Goal: Task Accomplishment & Management: Manage account settings

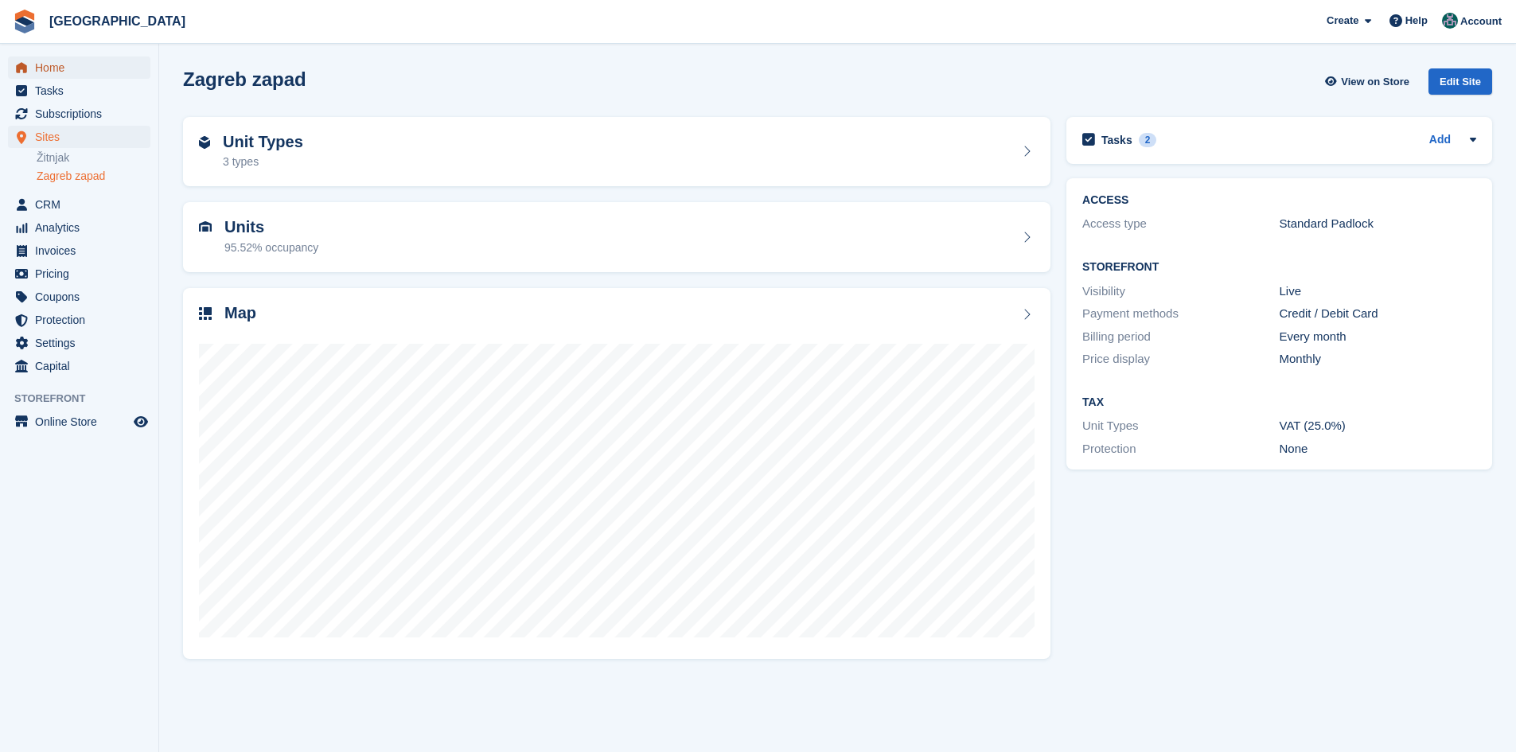
click at [45, 69] on span "Home" at bounding box center [83, 68] width 96 height 22
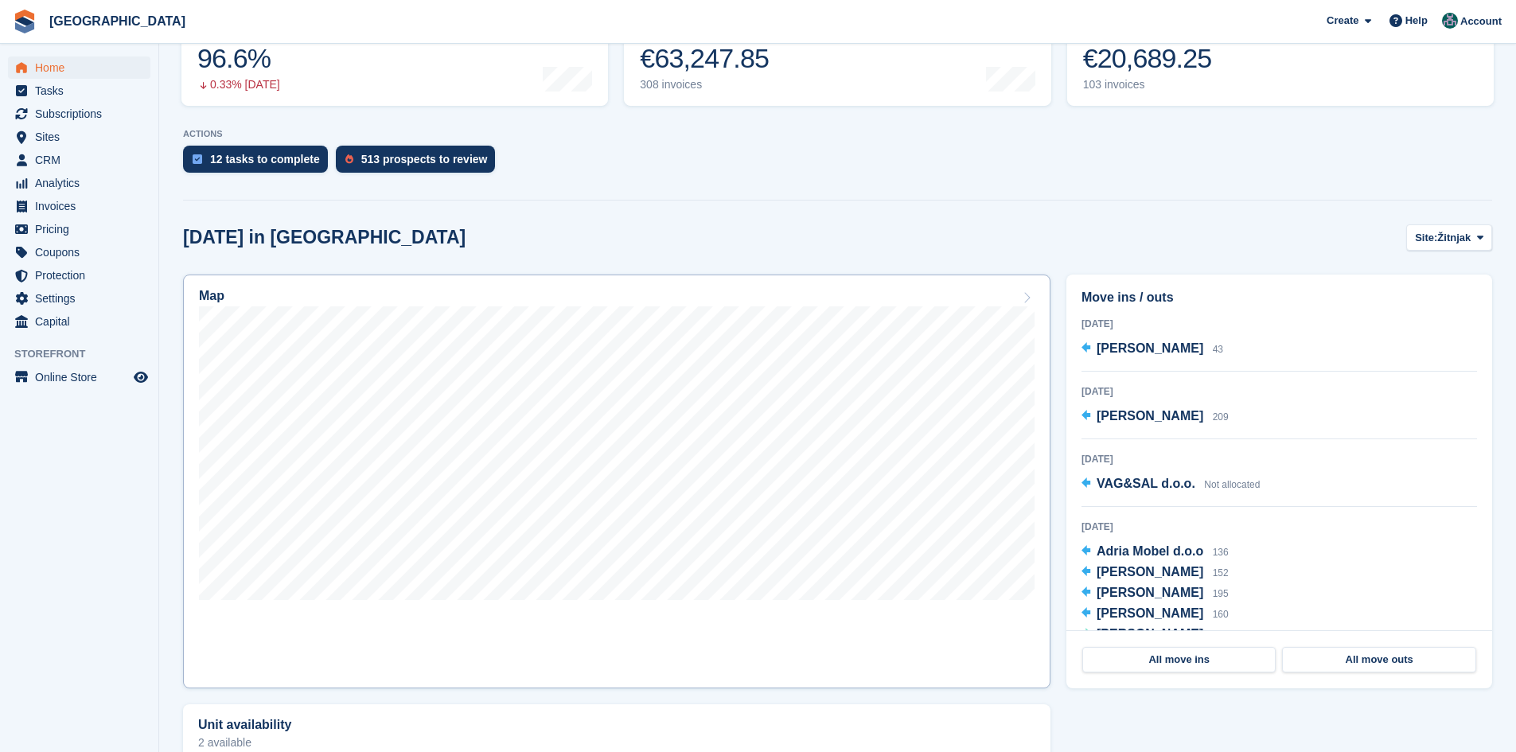
scroll to position [239, 0]
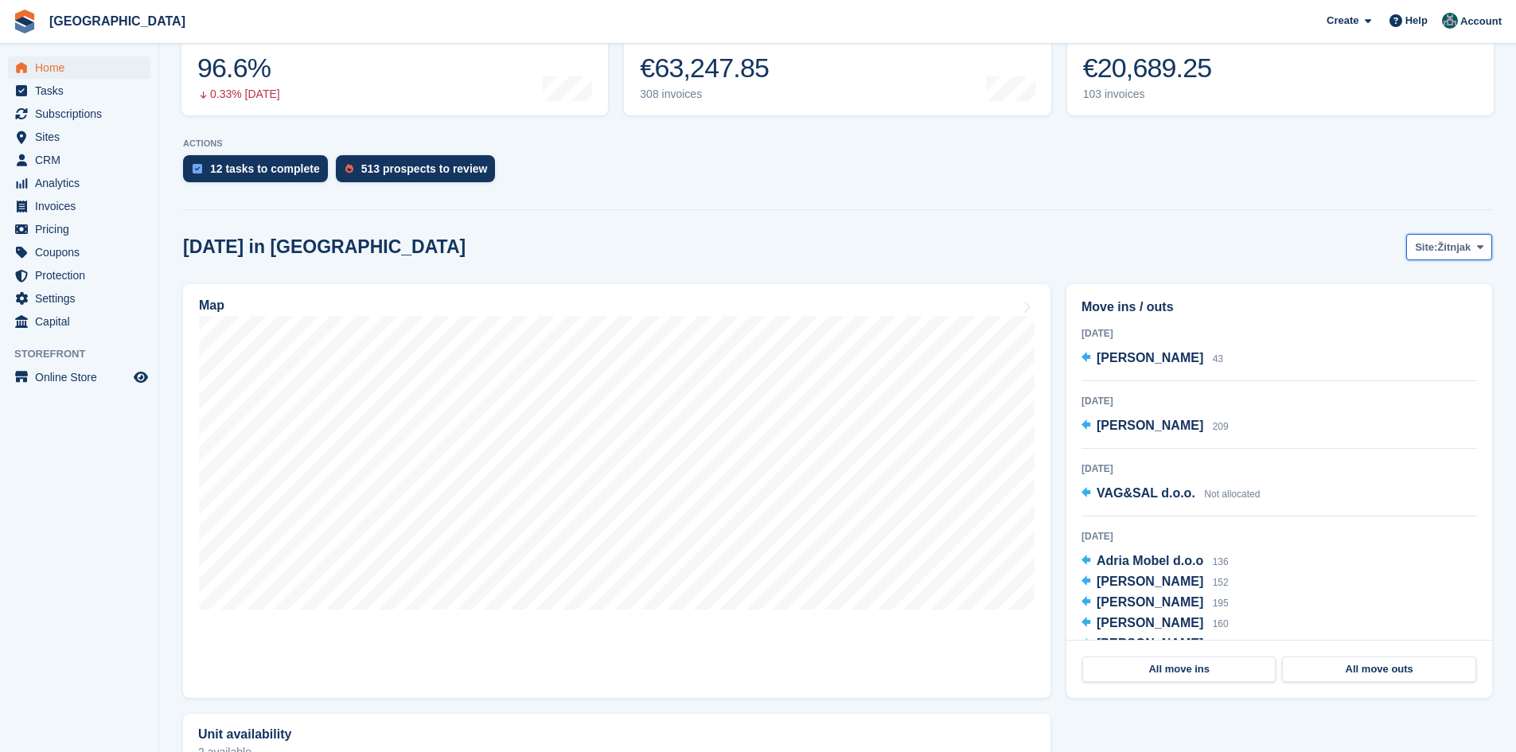
click at [1439, 255] on button "Site: Žitnjak" at bounding box center [1449, 247] width 86 height 26
drag, startPoint x: 1410, startPoint y: 318, endPoint x: 1076, endPoint y: 299, distance: 334.0
click at [1408, 318] on link "Zagreb zapad" at bounding box center [1416, 313] width 138 height 29
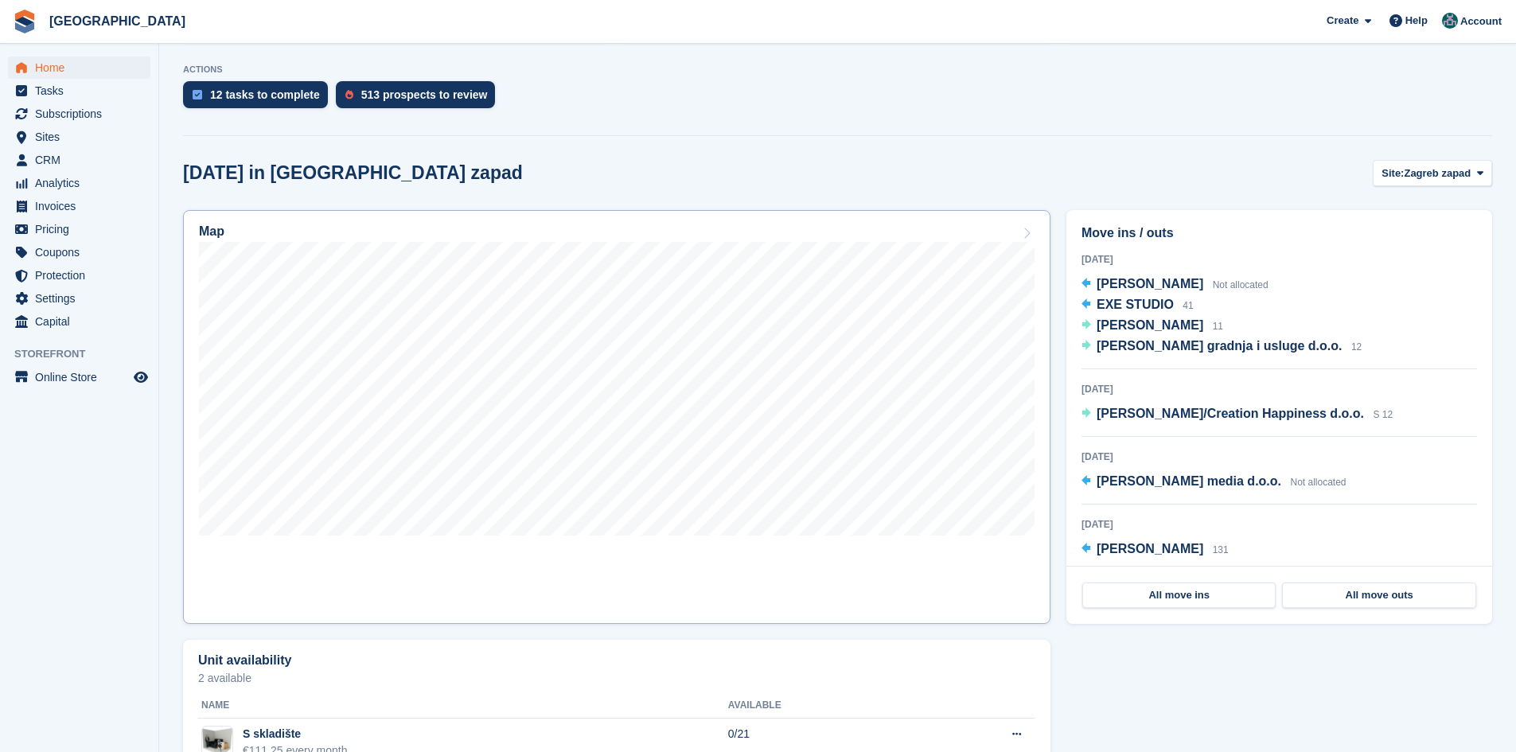
scroll to position [466, 0]
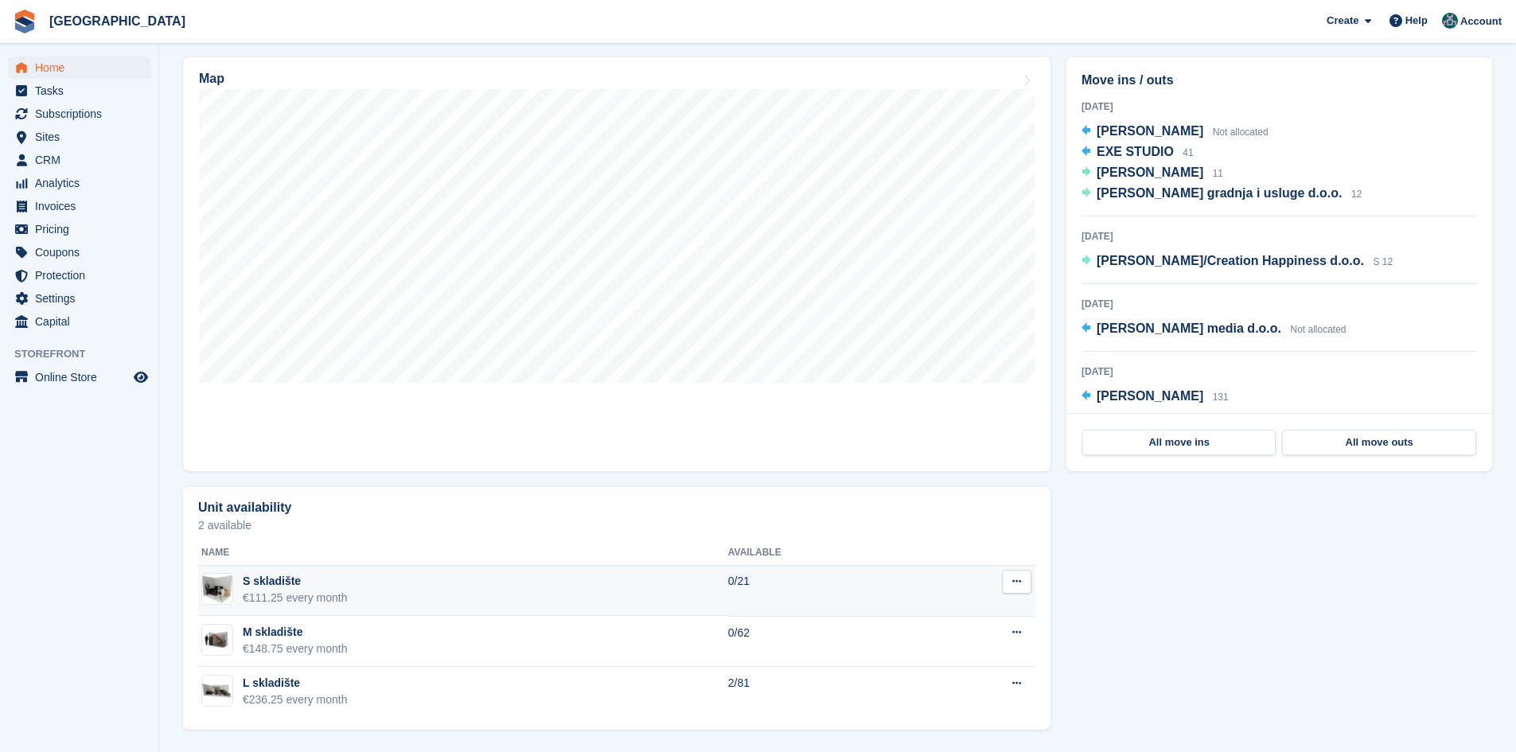
click at [1020, 585] on icon at bounding box center [1016, 581] width 9 height 10
click at [960, 614] on p "Edit unit type" at bounding box center [955, 612] width 138 height 21
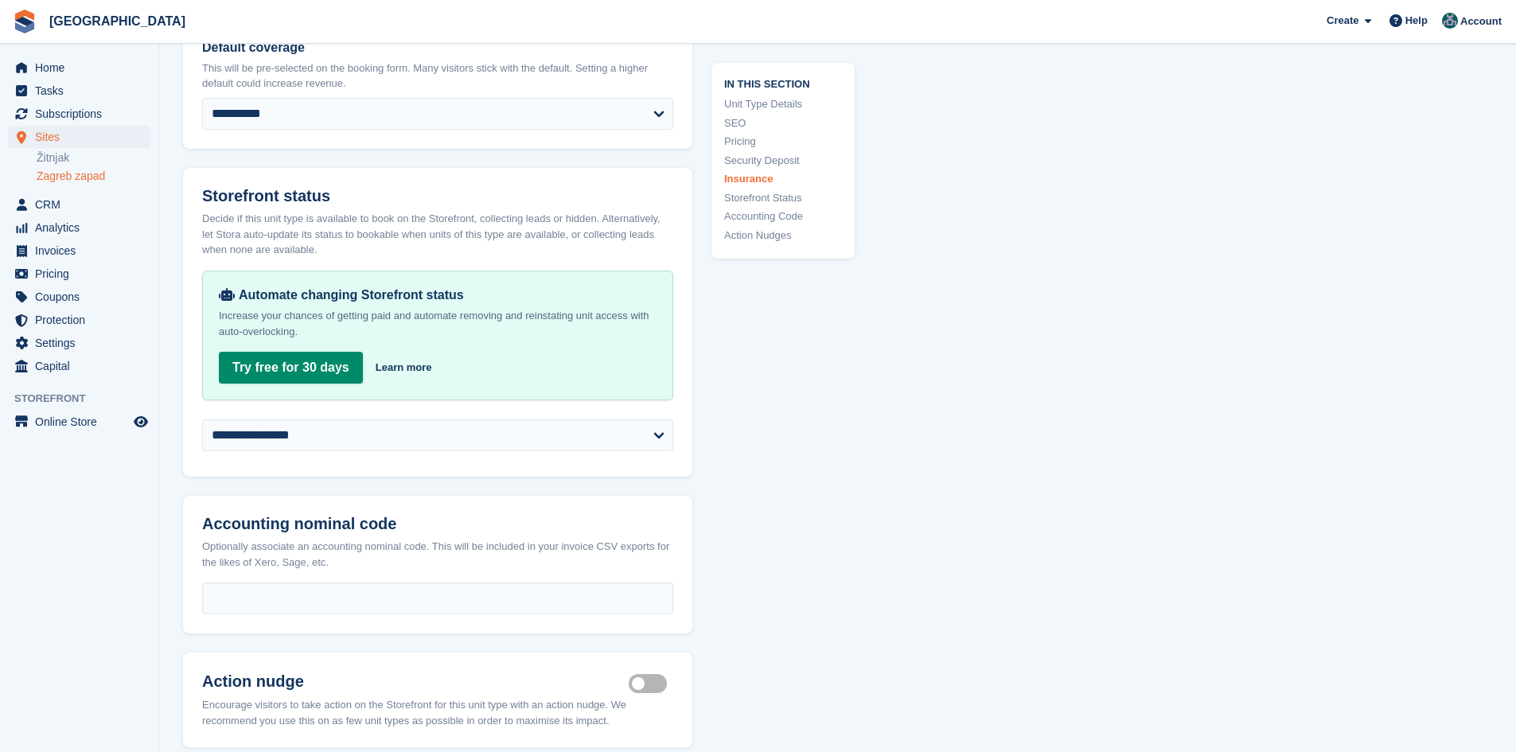
scroll to position [2547, 0]
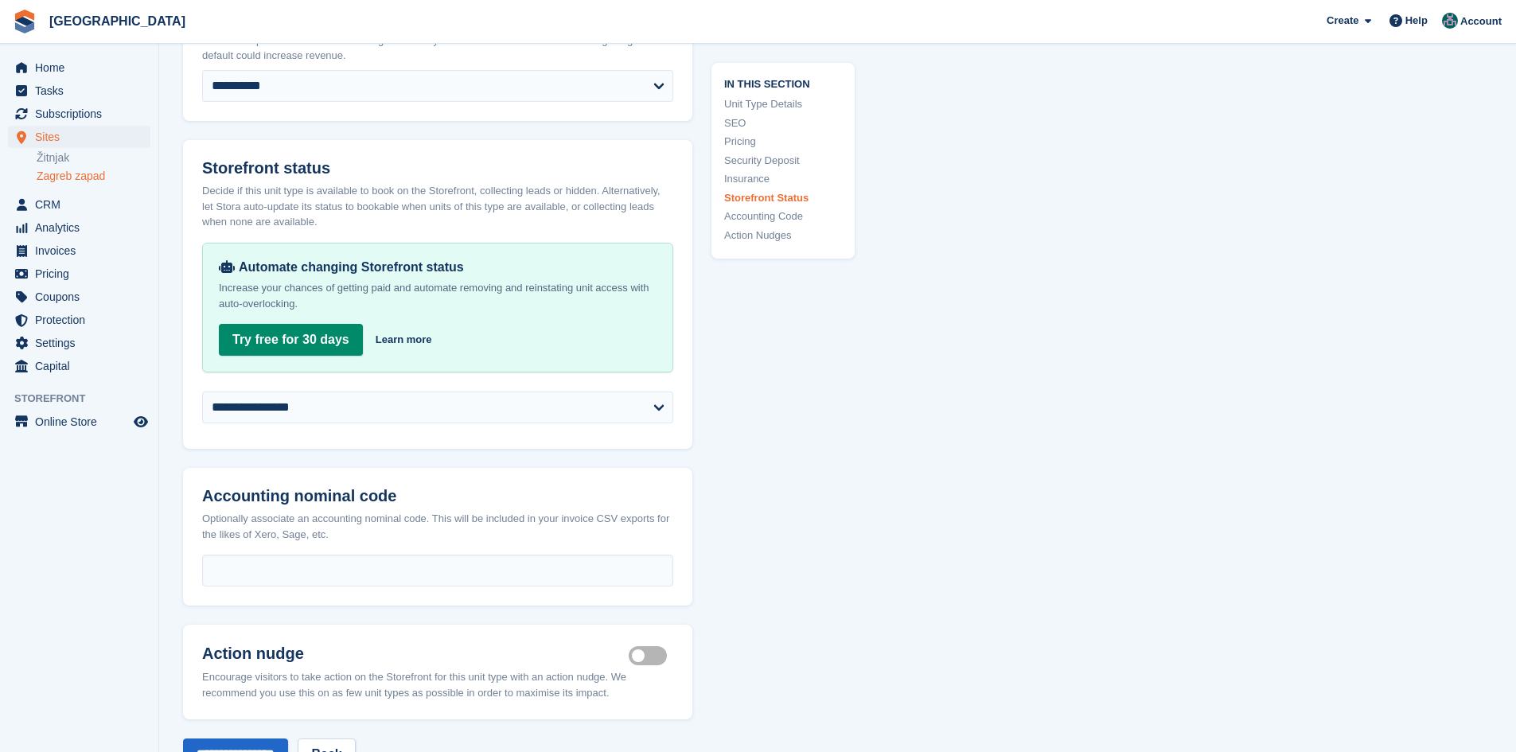
click at [53, 64] on span "Home" at bounding box center [83, 68] width 96 height 22
